Goal: Task Accomplishment & Management: Manage account settings

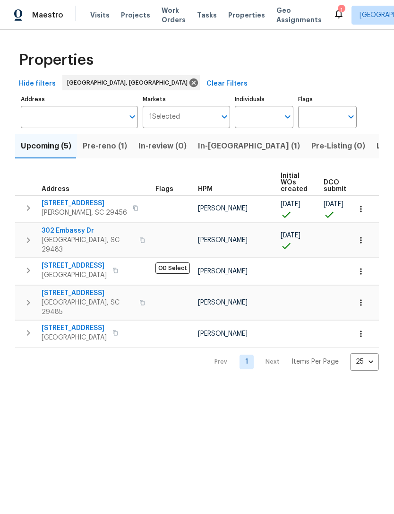
click at [335, 12] on icon at bounding box center [339, 13] width 8 height 9
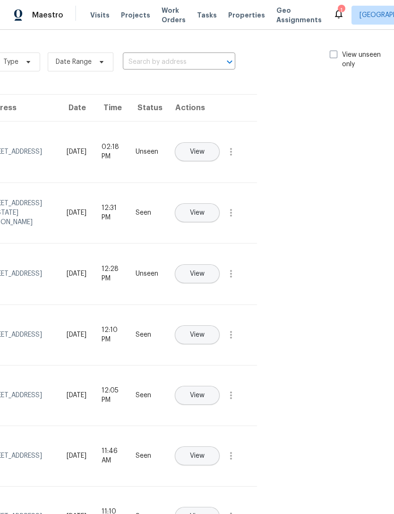
scroll to position [0, 106]
click at [330, 57] on span at bounding box center [334, 55] width 8 height 8
click at [330, 56] on input "View unseen only" at bounding box center [333, 53] width 6 height 6
checkbox input "true"
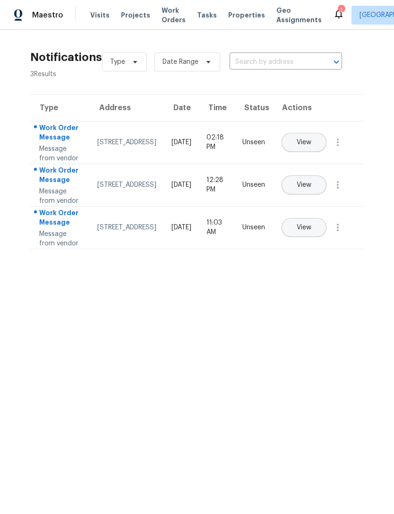
scroll to position [0, 0]
click at [311, 231] on span "View" at bounding box center [304, 227] width 15 height 7
click at [163, 21] on span "Work Orders" at bounding box center [174, 15] width 24 height 19
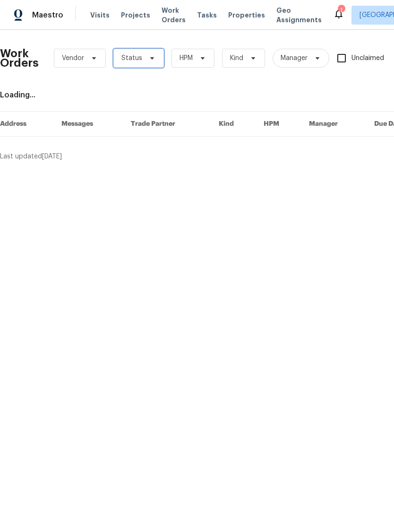
click at [150, 56] on icon at bounding box center [152, 58] width 8 height 8
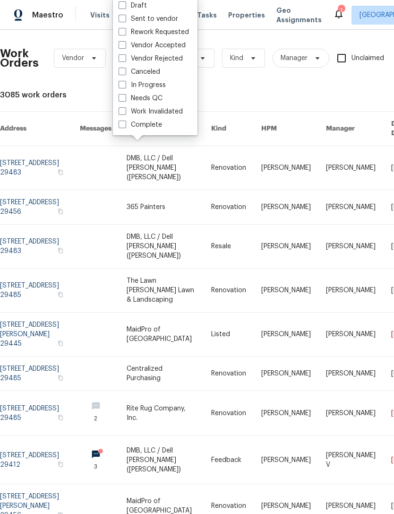
click at [120, 103] on label "Needs QC" at bounding box center [141, 98] width 44 height 9
click at [120, 100] on input "Needs QC" at bounding box center [122, 97] width 6 height 6
checkbox input "true"
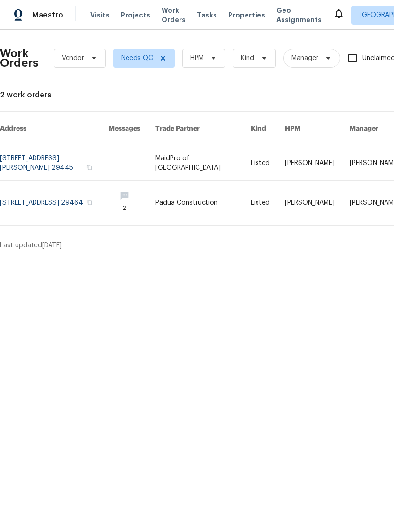
click at [238, 17] on span "Properties" at bounding box center [246, 14] width 37 height 9
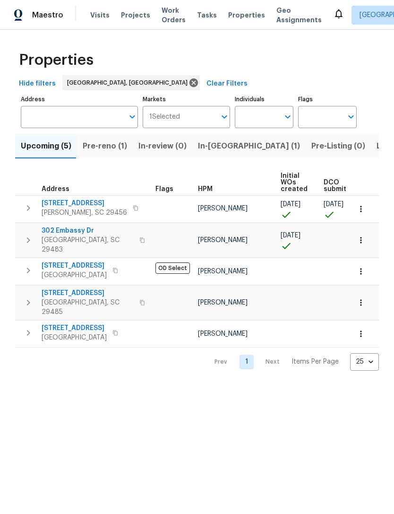
click at [106, 147] on span "Pre-reno (1)" at bounding box center [105, 145] width 44 height 13
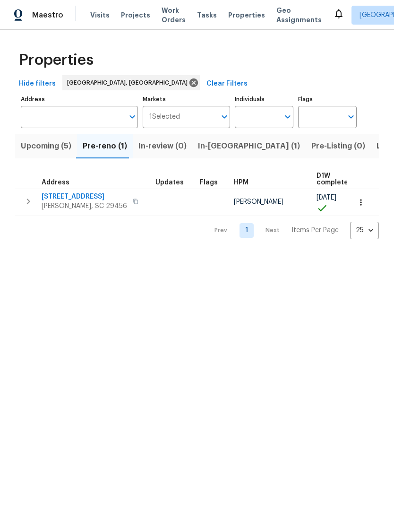
click at [82, 204] on span "[PERSON_NAME], SC 29456" at bounding box center [85, 205] width 86 height 9
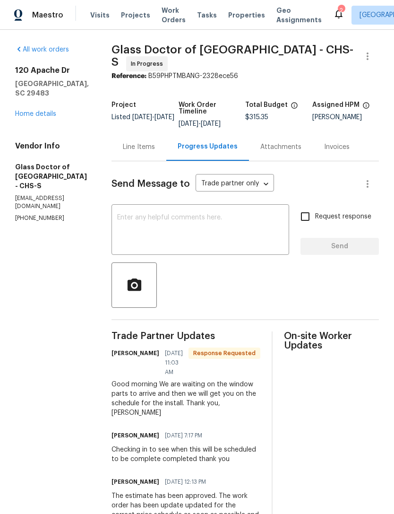
click at [224, 229] on textarea at bounding box center [200, 230] width 166 height 33
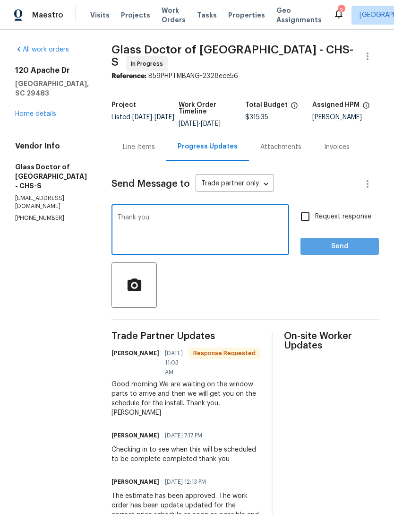
type textarea "Thank you"
click at [339, 248] on span "Send" at bounding box center [339, 247] width 63 height 12
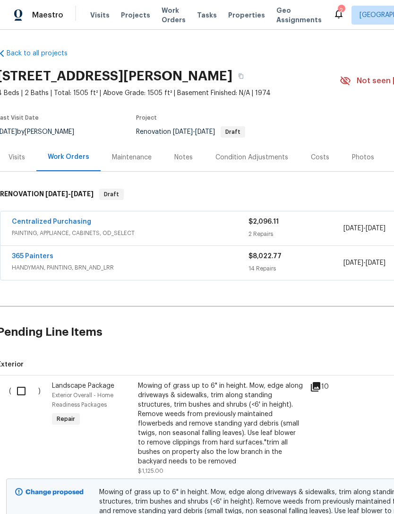
scroll to position [0, 3]
click at [80, 265] on span "HANDYMAN, PAINTING, BRN_AND_LRR" at bounding box center [130, 267] width 237 height 9
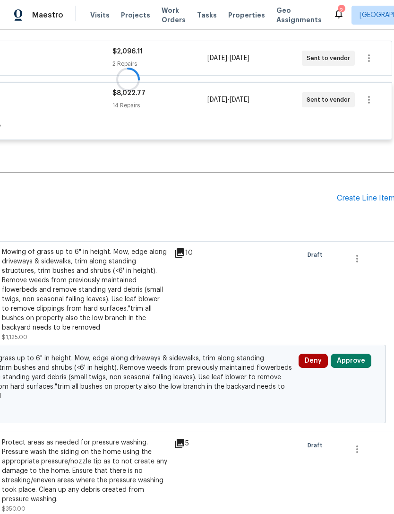
scroll to position [191, 139]
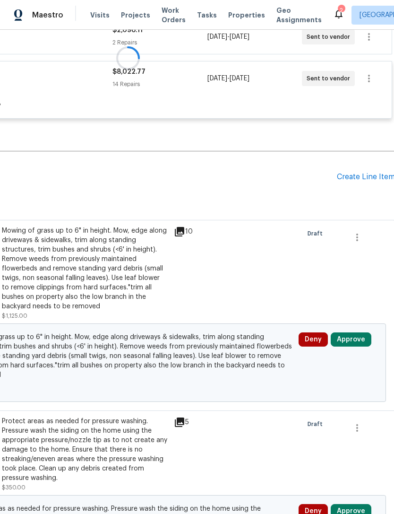
click at [355, 339] on button "Approve" at bounding box center [351, 339] width 41 height 14
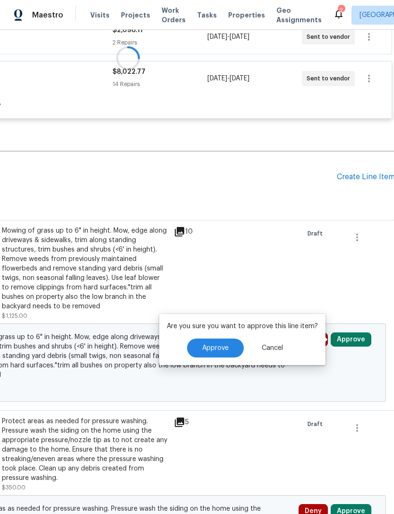
click at [223, 352] on button "Approve" at bounding box center [215, 347] width 57 height 19
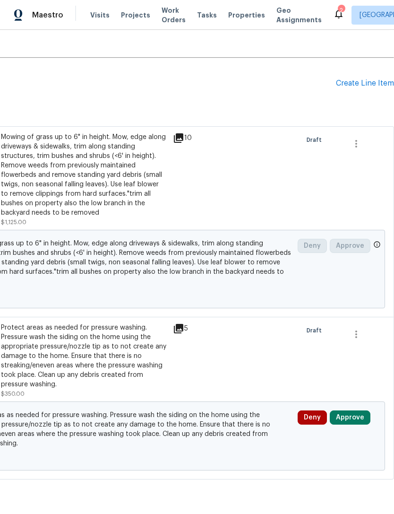
scroll to position [285, 140]
click at [356, 417] on button "Approve" at bounding box center [350, 418] width 41 height 14
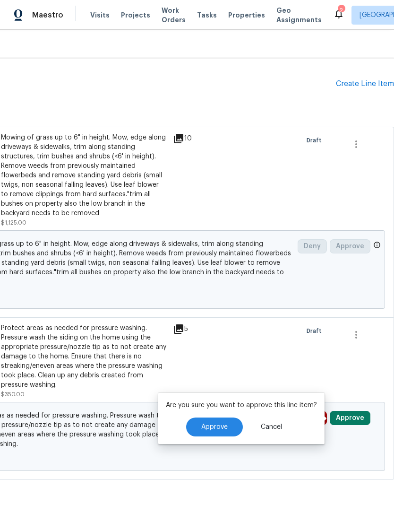
click at [235, 425] on button "Approve" at bounding box center [214, 426] width 57 height 19
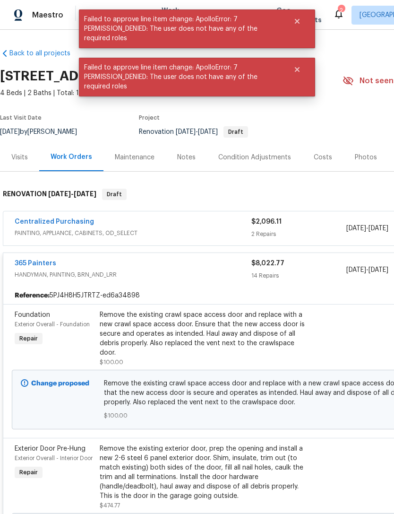
scroll to position [0, 0]
click at [86, 267] on div "365 Painters" at bounding box center [133, 264] width 237 height 11
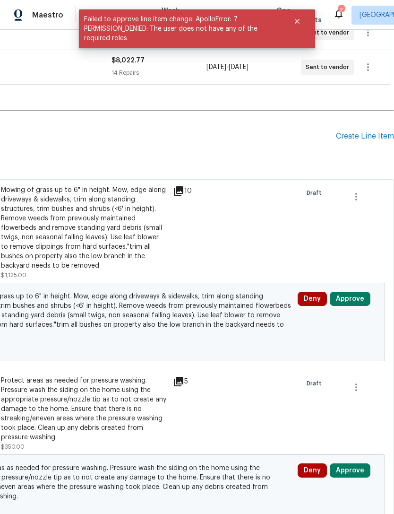
scroll to position [196, 140]
click at [355, 298] on button "Approve" at bounding box center [350, 299] width 41 height 14
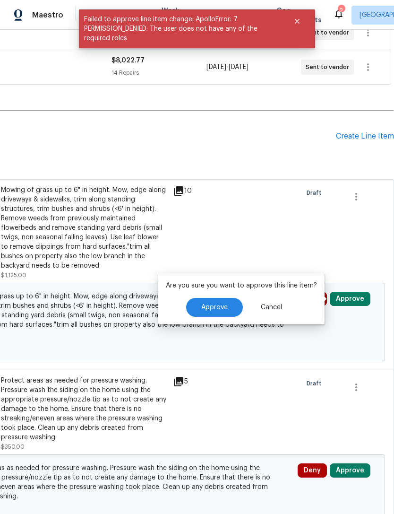
click at [229, 310] on button "Approve" at bounding box center [214, 307] width 57 height 19
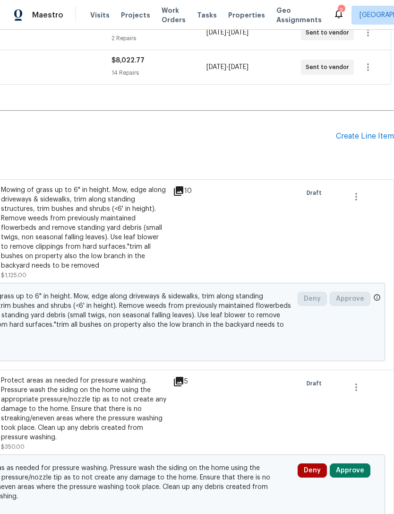
click at [355, 472] on button "Approve" at bounding box center [350, 470] width 41 height 14
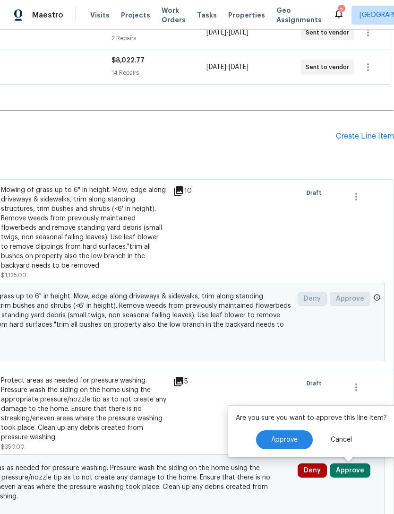
click at [293, 433] on button "Approve" at bounding box center [284, 439] width 57 height 19
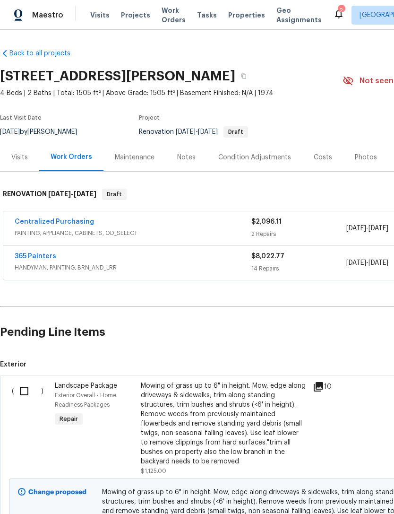
scroll to position [0, 0]
click at [69, 259] on div "365 Painters" at bounding box center [133, 256] width 237 height 11
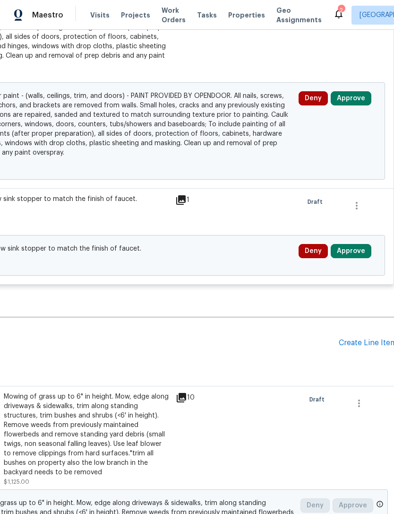
scroll to position [1866, 139]
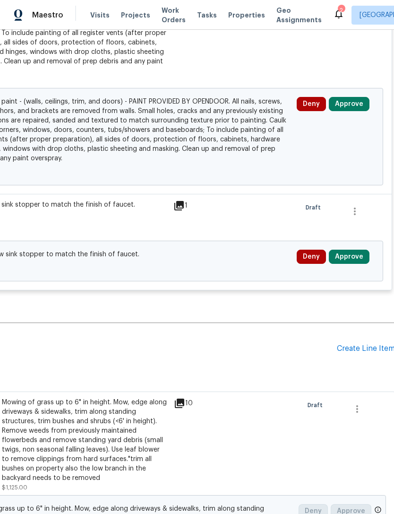
click at [356, 264] on button "Approve" at bounding box center [349, 257] width 41 height 14
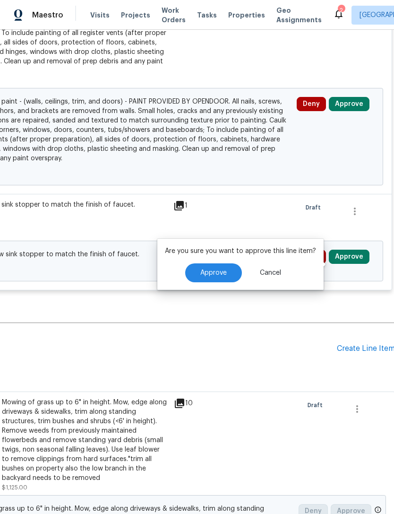
click at [226, 266] on button "Approve" at bounding box center [213, 272] width 57 height 19
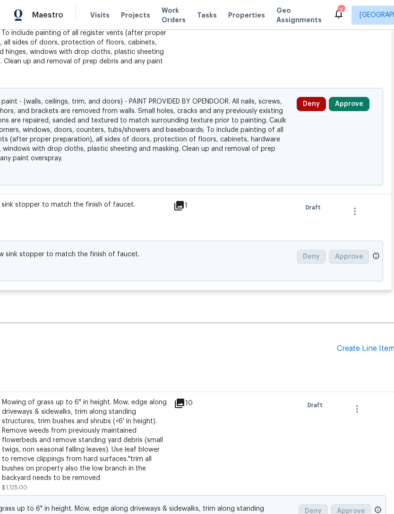
click at [350, 107] on button "Approve" at bounding box center [349, 104] width 41 height 14
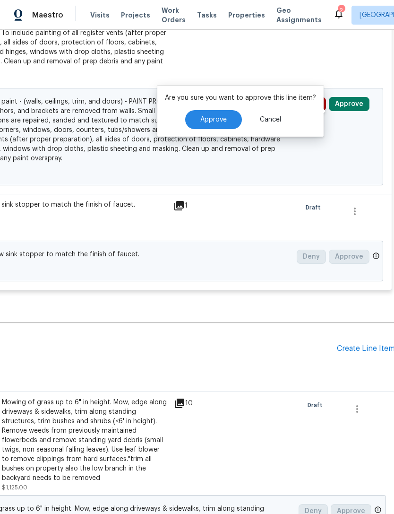
click at [232, 127] on button "Approve" at bounding box center [213, 119] width 57 height 19
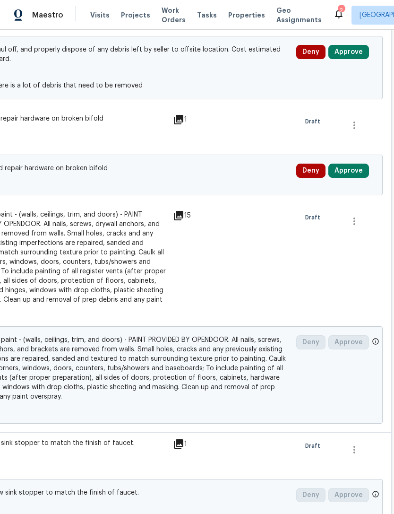
scroll to position [1623, 138]
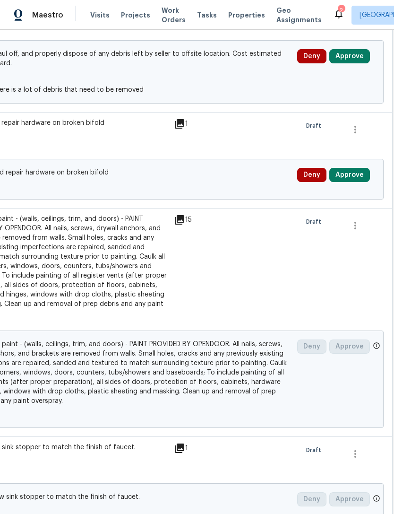
click at [350, 182] on button "Approve" at bounding box center [349, 175] width 41 height 14
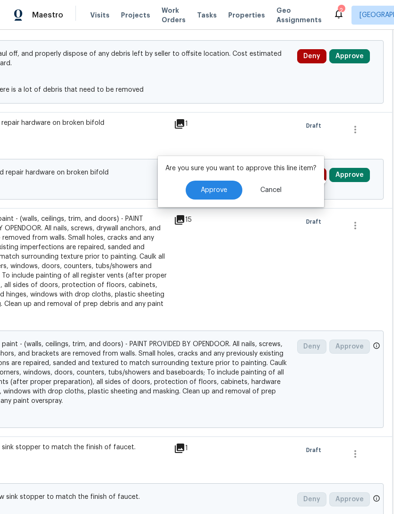
click at [235, 189] on button "Approve" at bounding box center [214, 190] width 57 height 19
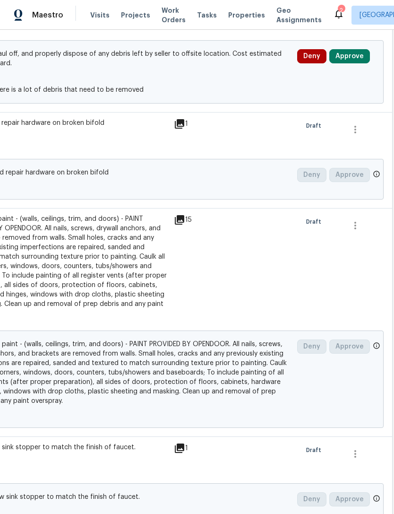
click at [351, 63] on button "Approve" at bounding box center [349, 56] width 41 height 14
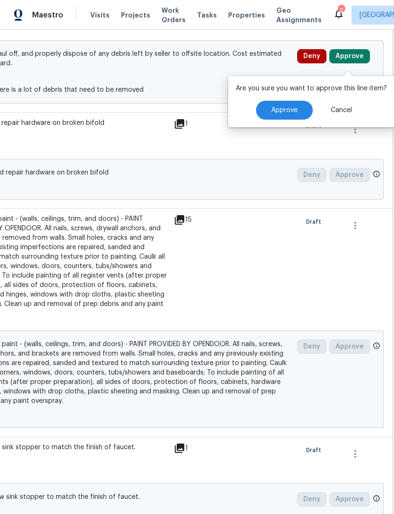
click at [283, 111] on span "Approve" at bounding box center [284, 110] width 26 height 7
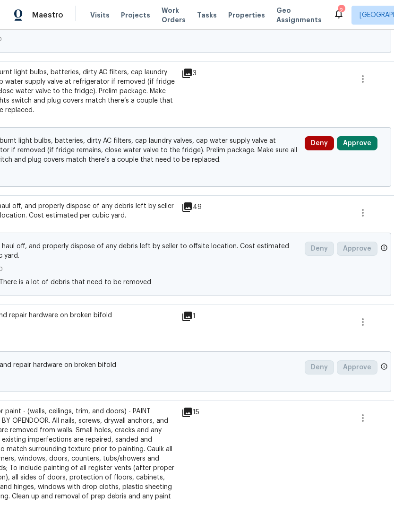
scroll to position [1424, 125]
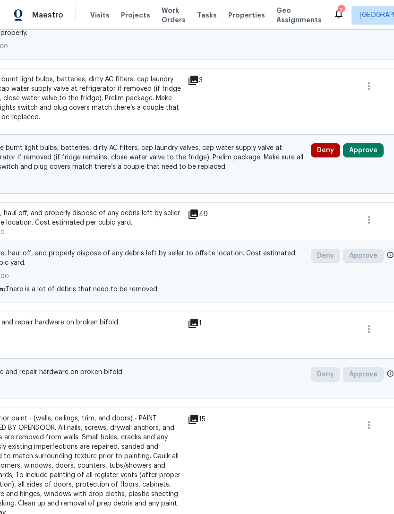
click at [363, 157] on button "Approve" at bounding box center [363, 150] width 41 height 14
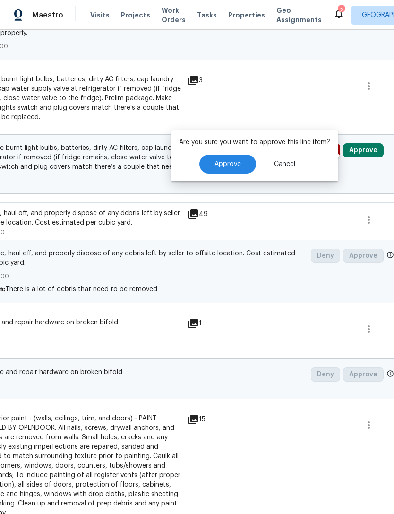
click at [254, 165] on button "Approve" at bounding box center [227, 164] width 57 height 19
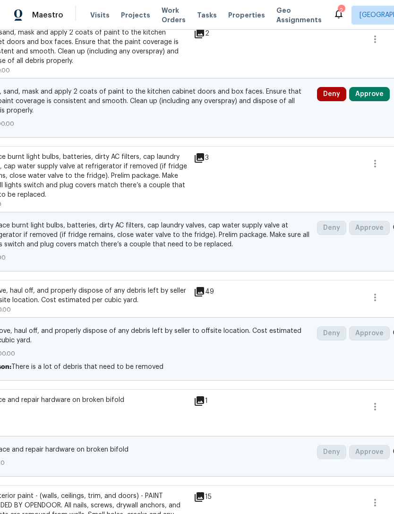
scroll to position [1355, 116]
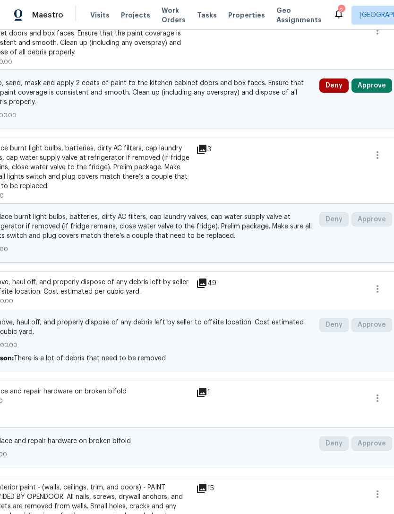
click at [374, 89] on button "Approve" at bounding box center [372, 85] width 41 height 14
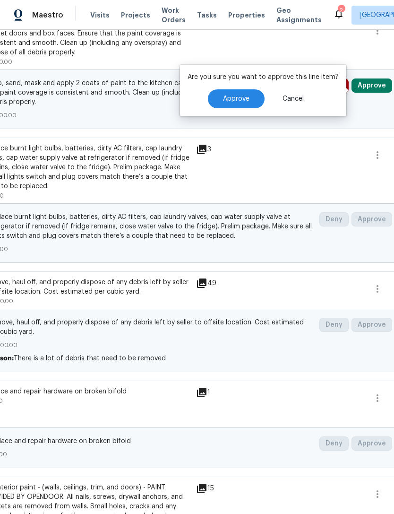
click at [253, 103] on button "Approve" at bounding box center [236, 98] width 57 height 19
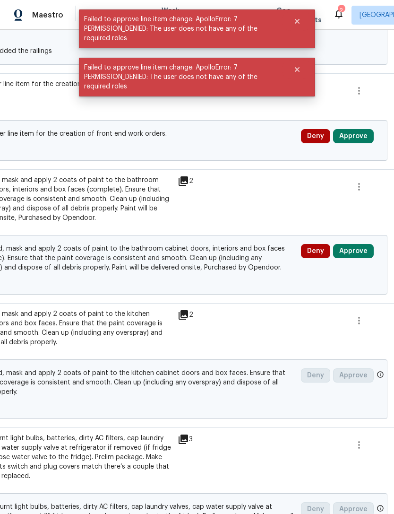
scroll to position [1054, 134]
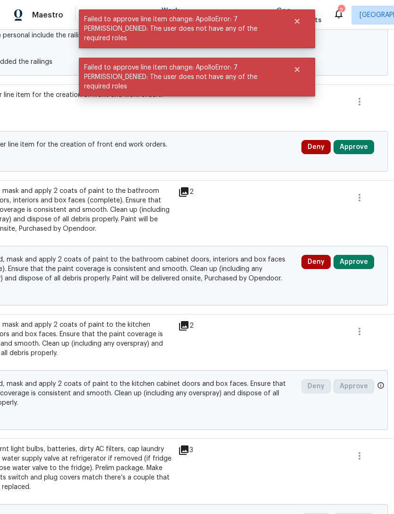
click at [354, 268] on button "Approve" at bounding box center [354, 262] width 41 height 14
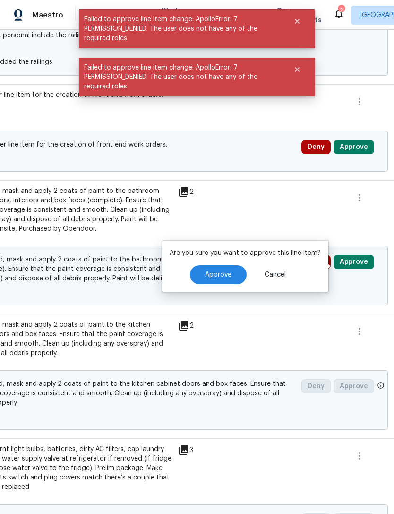
click at [243, 274] on button "Approve" at bounding box center [218, 274] width 57 height 19
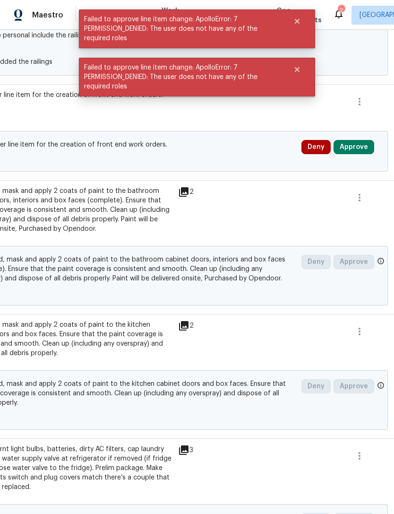
click at [362, 154] on button "Approve" at bounding box center [354, 147] width 41 height 14
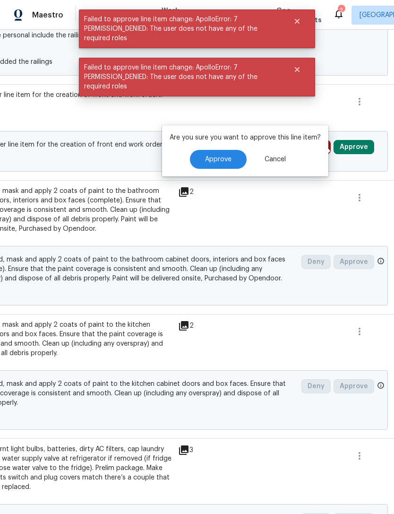
click at [239, 163] on button "Approve" at bounding box center [218, 159] width 57 height 19
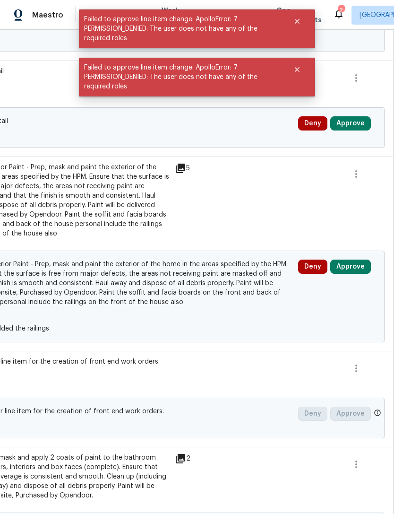
scroll to position [770, 136]
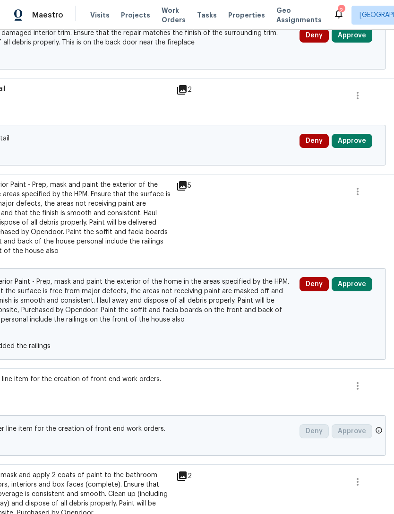
click at [352, 287] on button "Approve" at bounding box center [352, 284] width 41 height 14
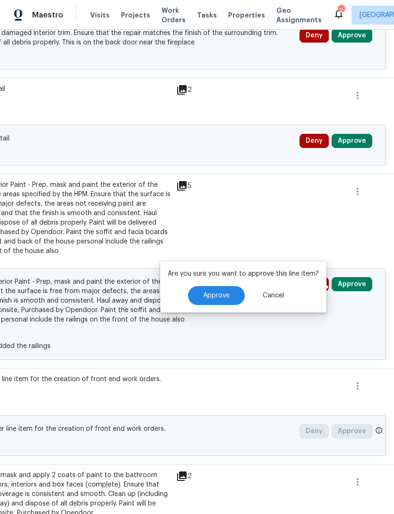
click at [230, 298] on button "Approve" at bounding box center [216, 295] width 57 height 19
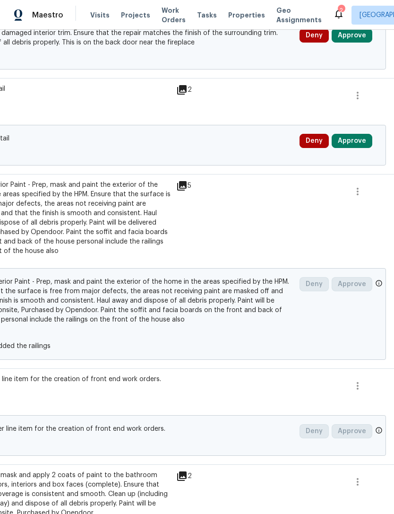
click at [357, 148] on button "Approve" at bounding box center [352, 141] width 41 height 14
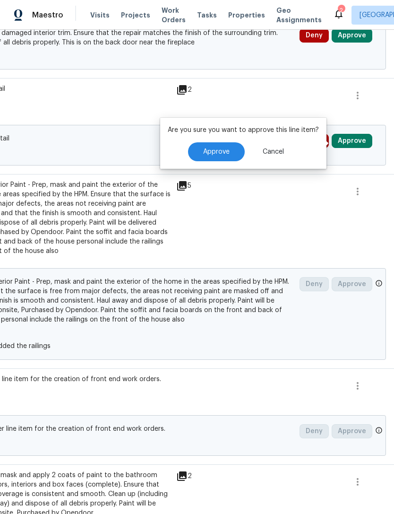
click at [239, 153] on button "Approve" at bounding box center [216, 151] width 57 height 19
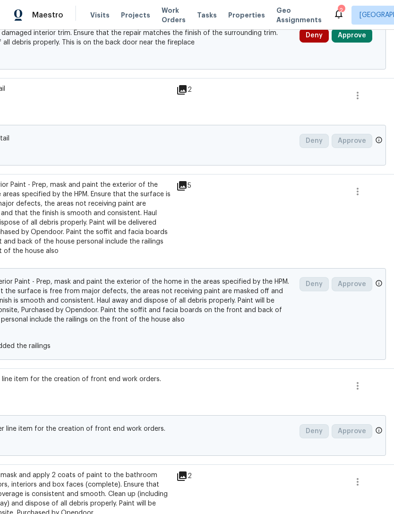
click at [356, 43] on button "Approve" at bounding box center [352, 35] width 41 height 14
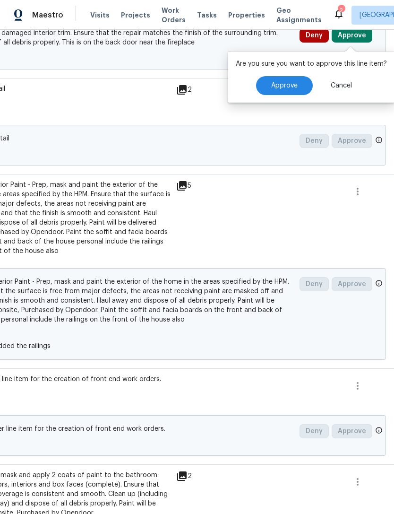
click at [292, 81] on button "Approve" at bounding box center [284, 85] width 57 height 19
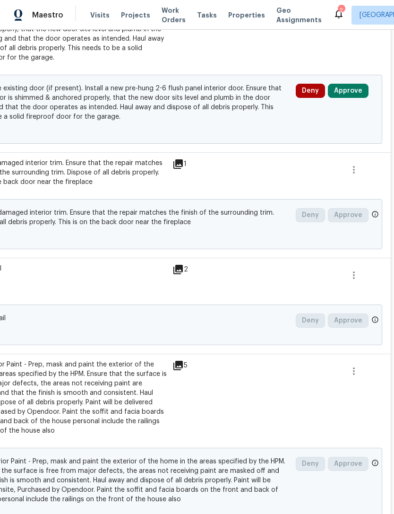
scroll to position [589, 140]
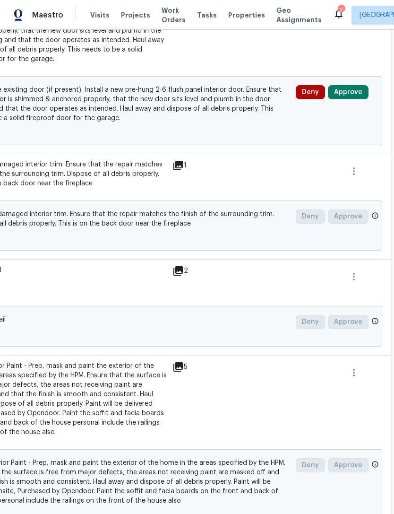
click at [354, 98] on button "Approve" at bounding box center [348, 92] width 41 height 14
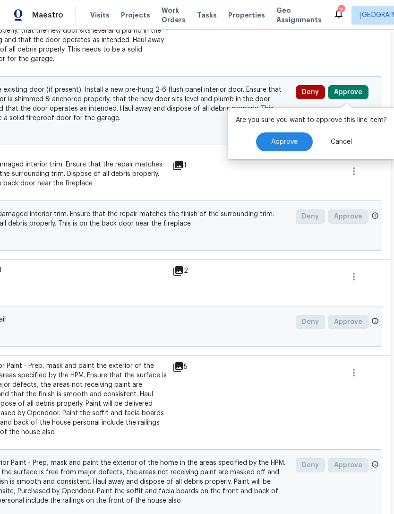
click at [292, 146] on button "Approve" at bounding box center [284, 141] width 57 height 19
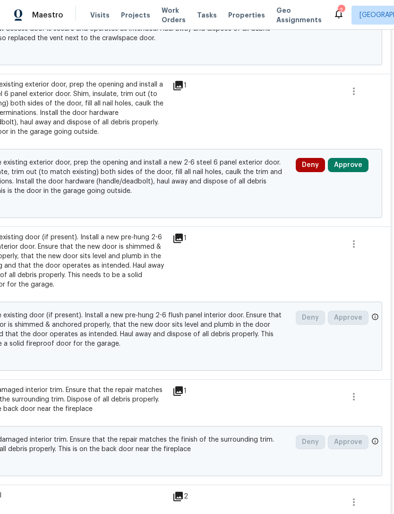
scroll to position [364, 140]
click at [354, 168] on button "Approve" at bounding box center [348, 165] width 41 height 14
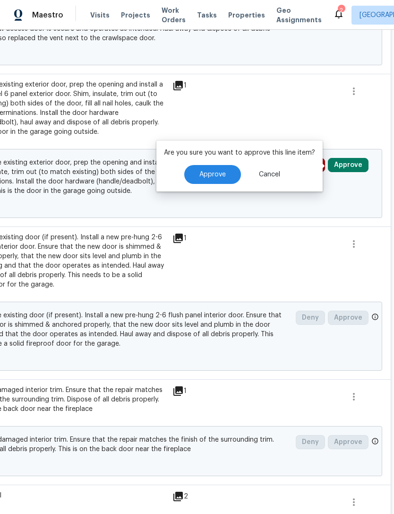
click at [235, 171] on button "Approve" at bounding box center [212, 174] width 57 height 19
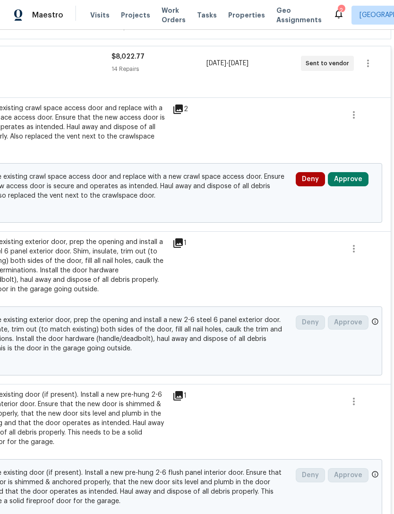
scroll to position [207, 140]
click at [355, 181] on button "Approve" at bounding box center [348, 179] width 41 height 14
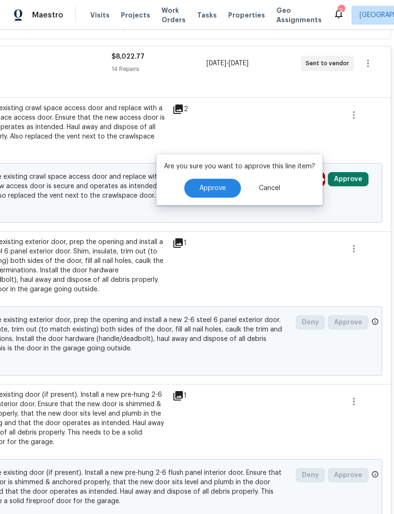
click at [233, 189] on button "Approve" at bounding box center [212, 188] width 57 height 19
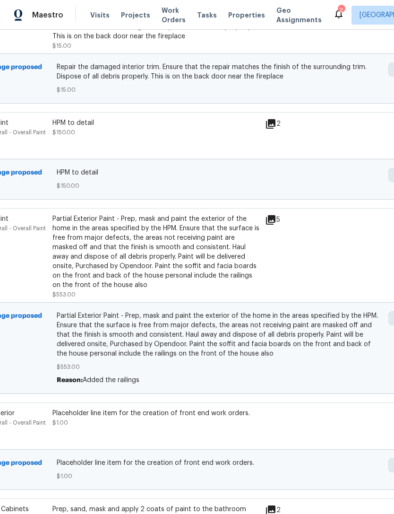
scroll to position [727, 46]
